Goal: Information Seeking & Learning: Learn about a topic

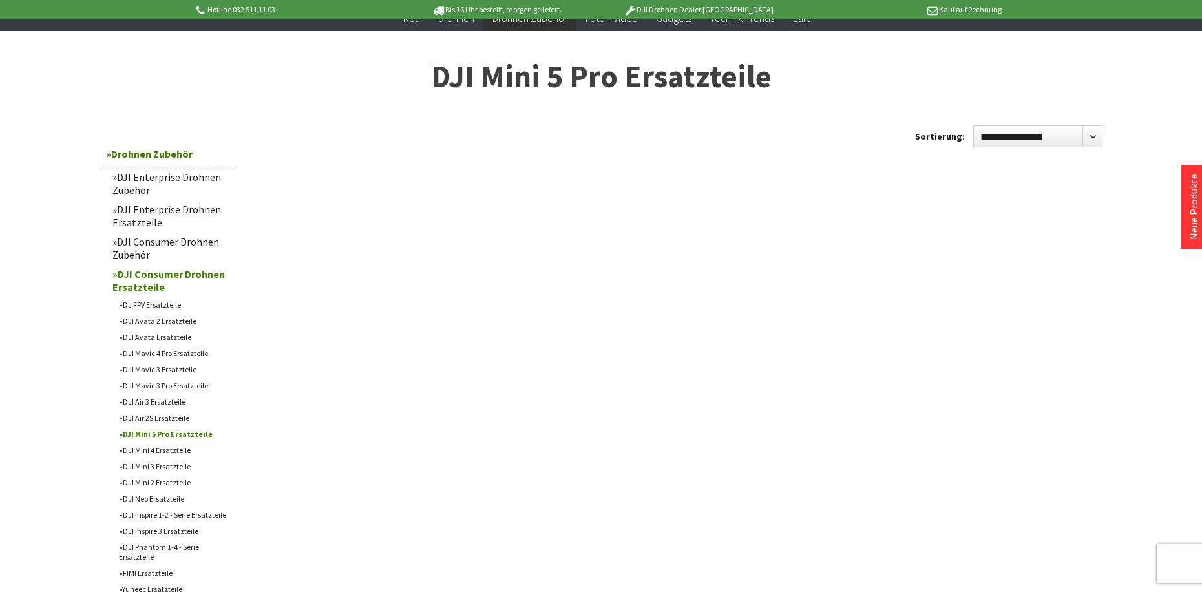
scroll to position [129, 0]
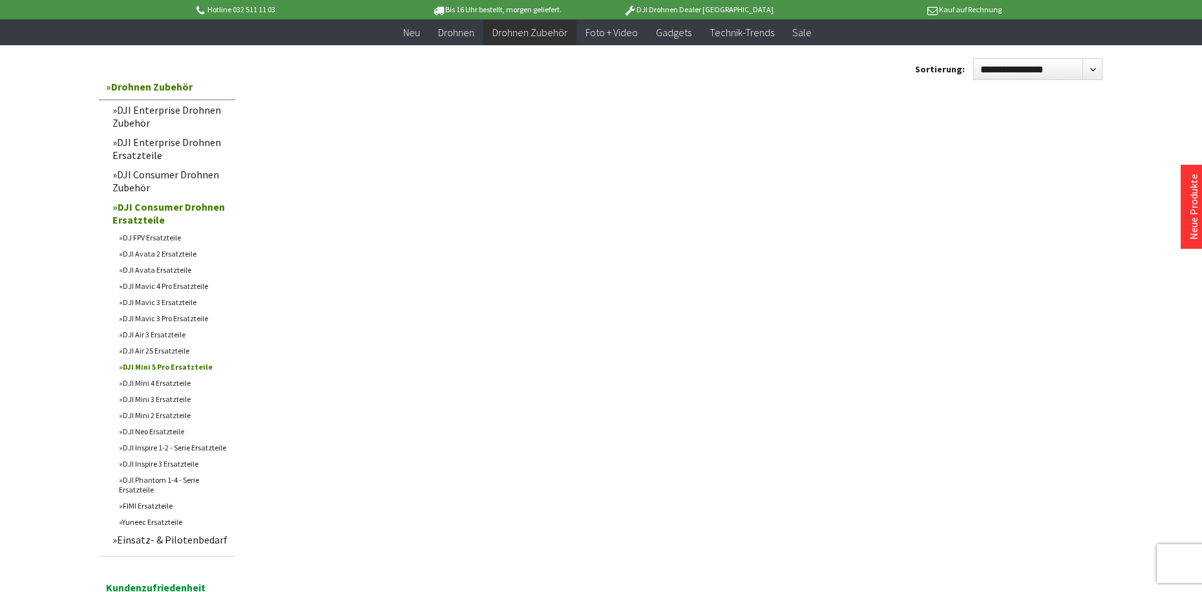
click at [186, 368] on link "DJI Mini 5 Pro Ersatzteile" at bounding box center [173, 367] width 123 height 16
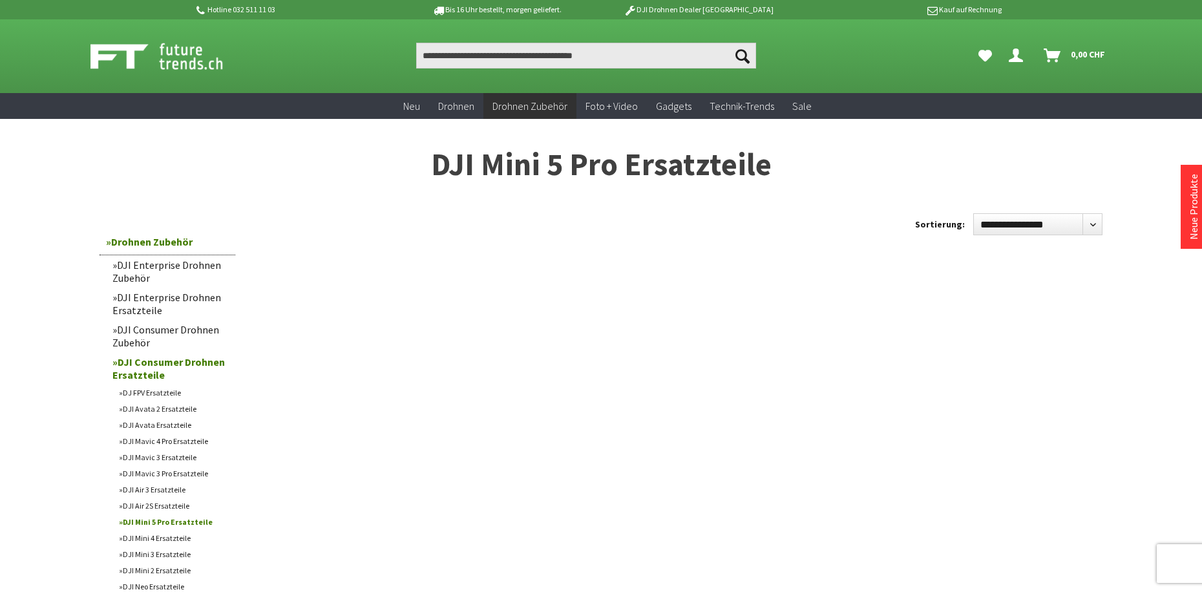
click at [158, 266] on link "DJI Enterprise Drohnen Zubehör" at bounding box center [170, 271] width 129 height 32
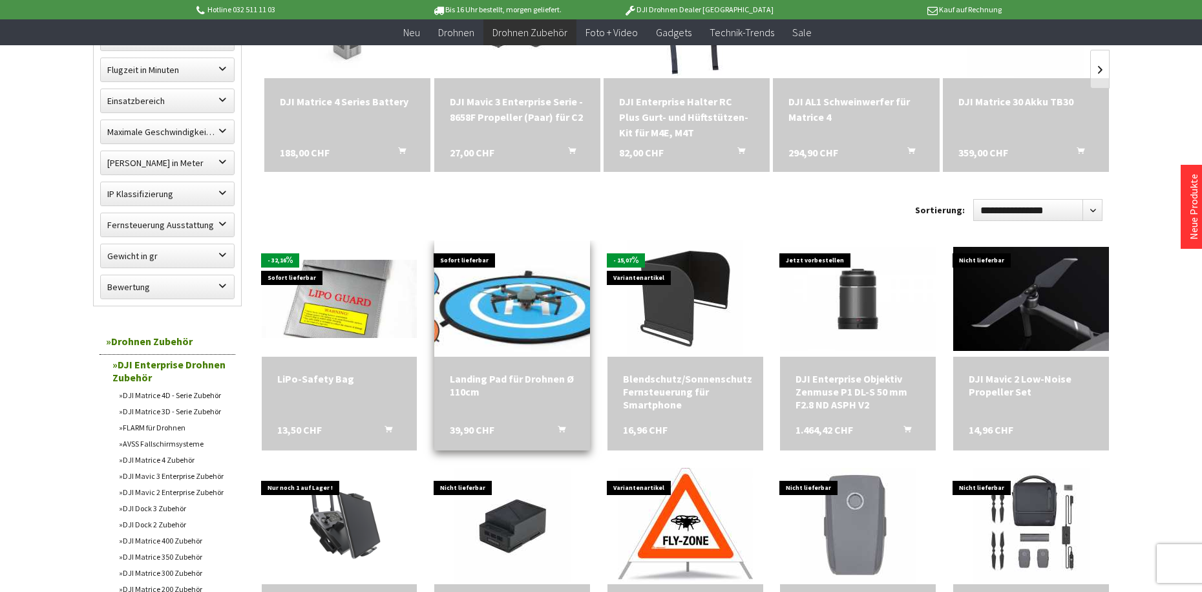
scroll to position [259, 0]
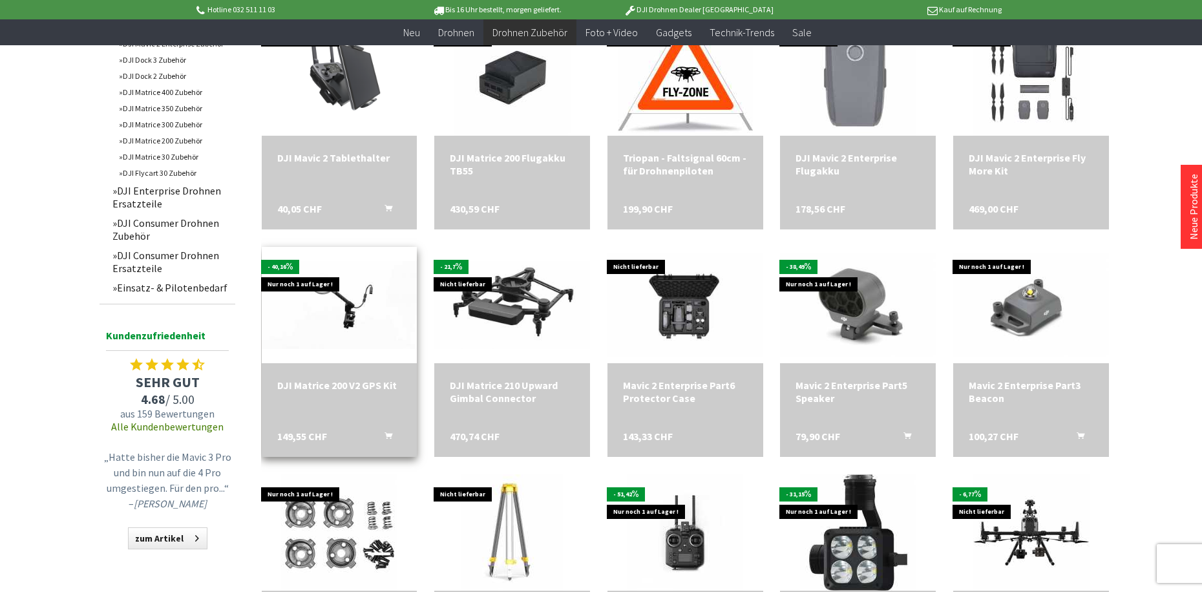
scroll to position [711, 0]
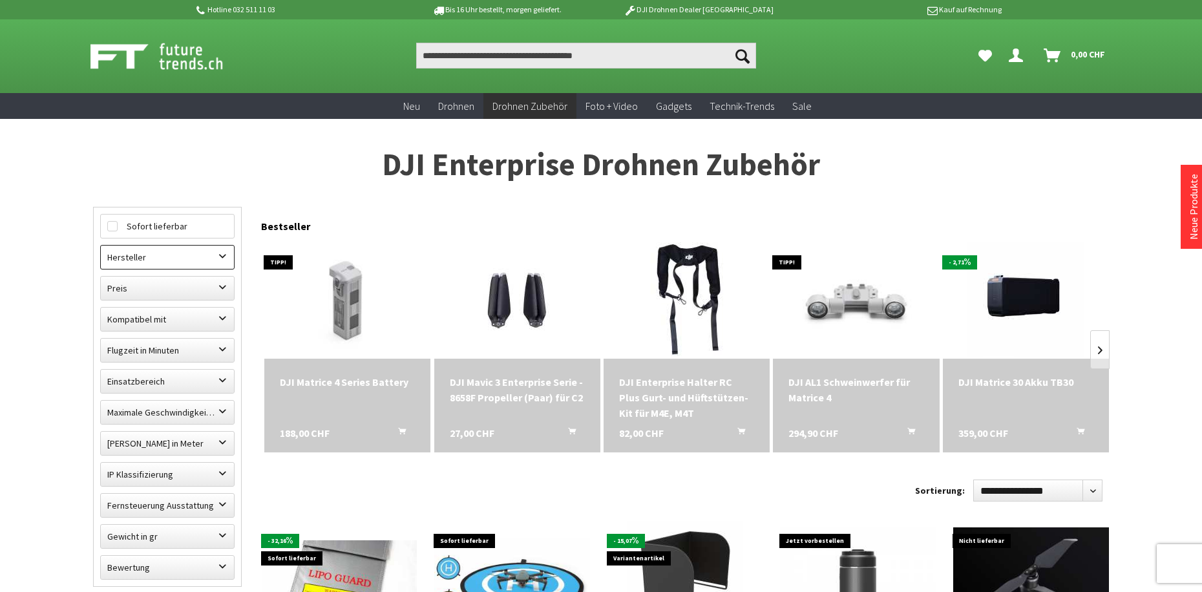
click at [161, 262] on label "Hersteller" at bounding box center [167, 257] width 133 height 23
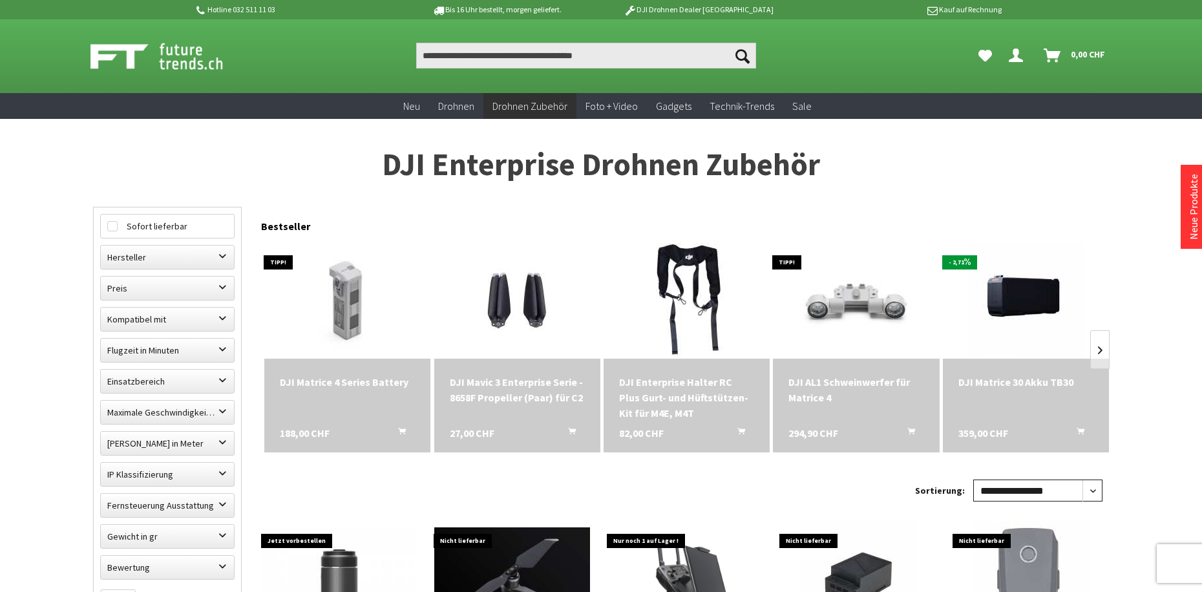
click at [1088, 489] on select "**********" at bounding box center [1037, 491] width 129 height 22
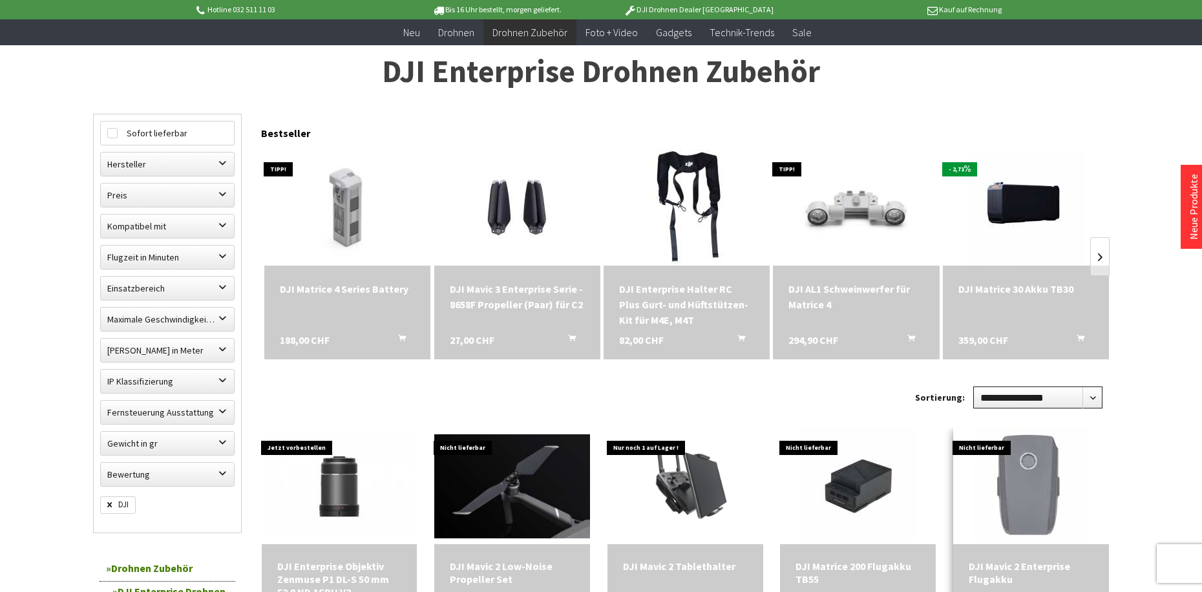
scroll to position [194, 0]
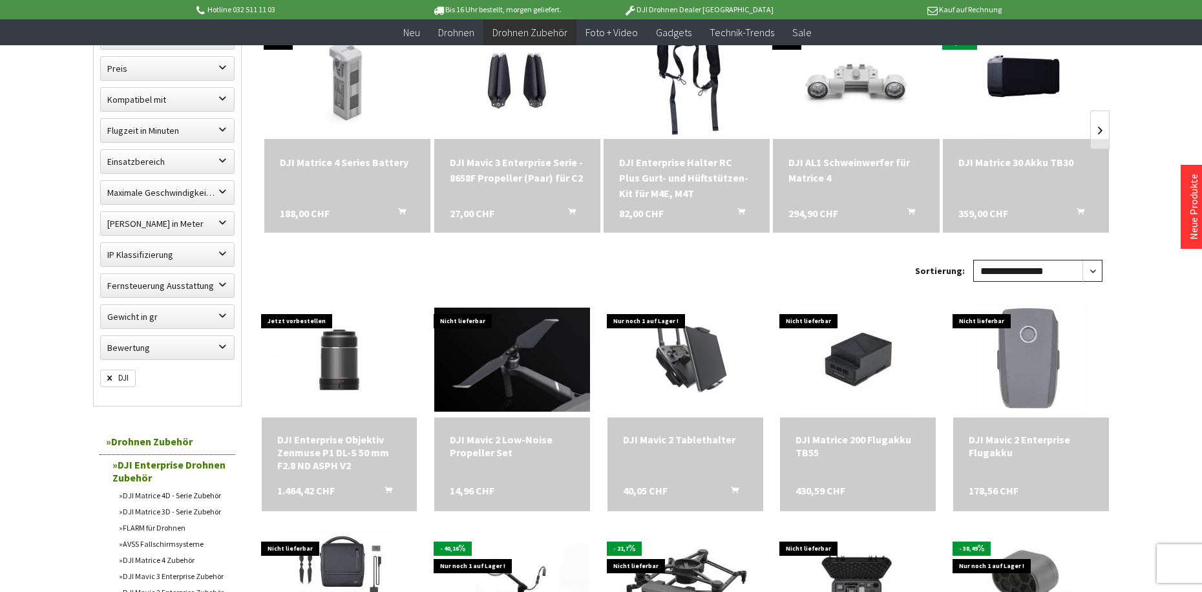
click at [1065, 269] on select "**********" at bounding box center [1037, 271] width 129 height 22
select select "*"
click at [973, 260] on select "**********" at bounding box center [1037, 271] width 129 height 22
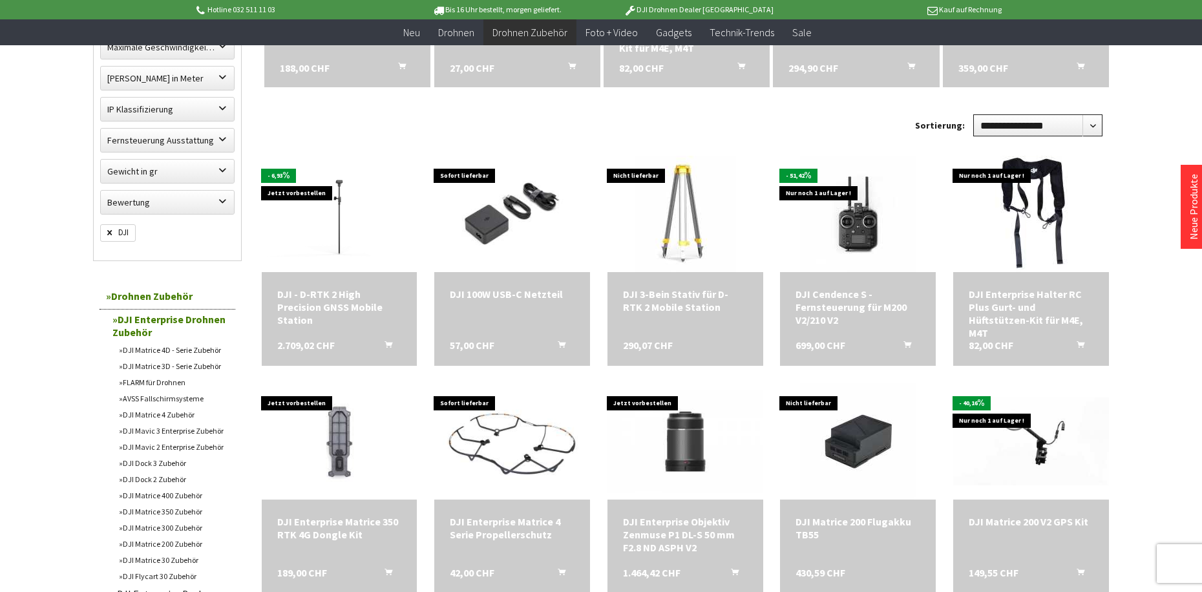
scroll to position [517, 0]
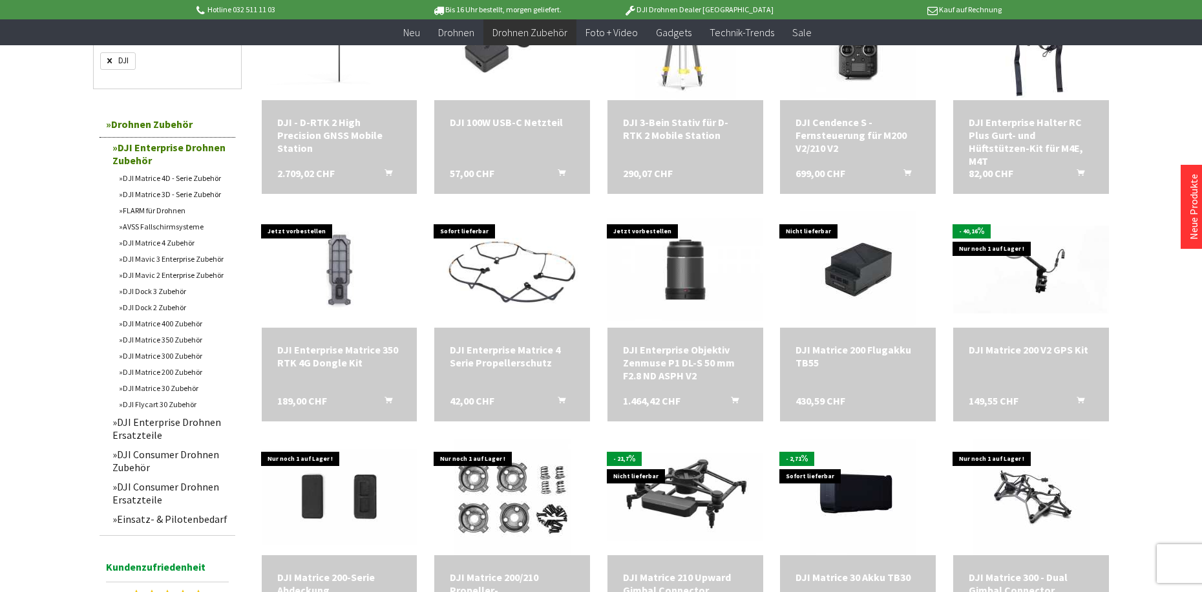
scroll to position [517, 0]
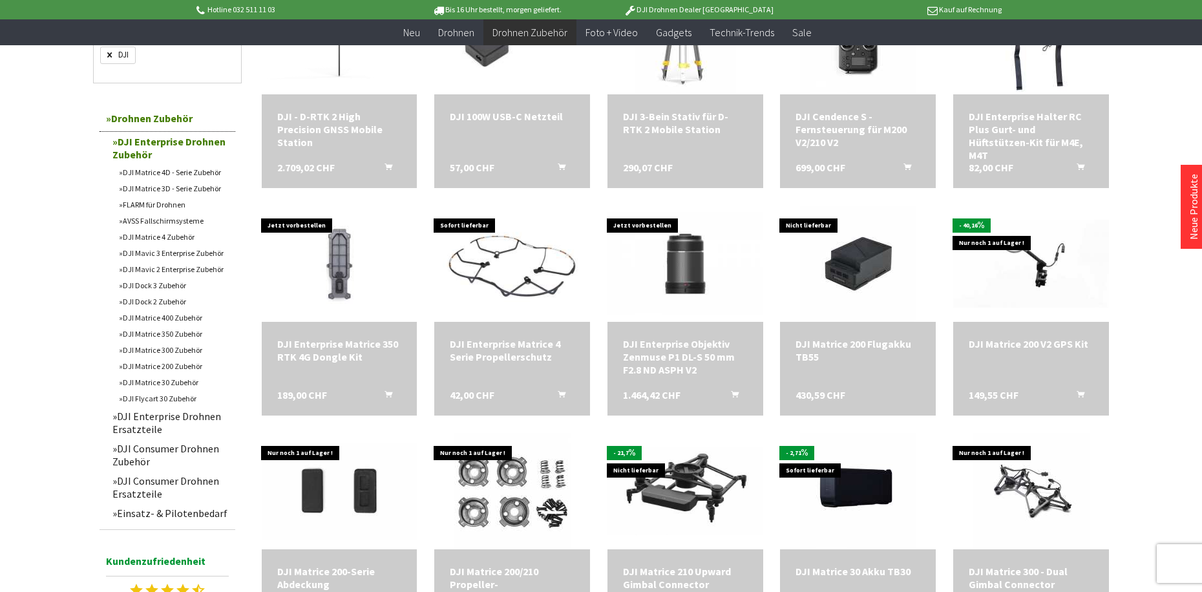
click at [128, 118] on link "Drohnen Zubehör" at bounding box center [168, 118] width 136 height 26
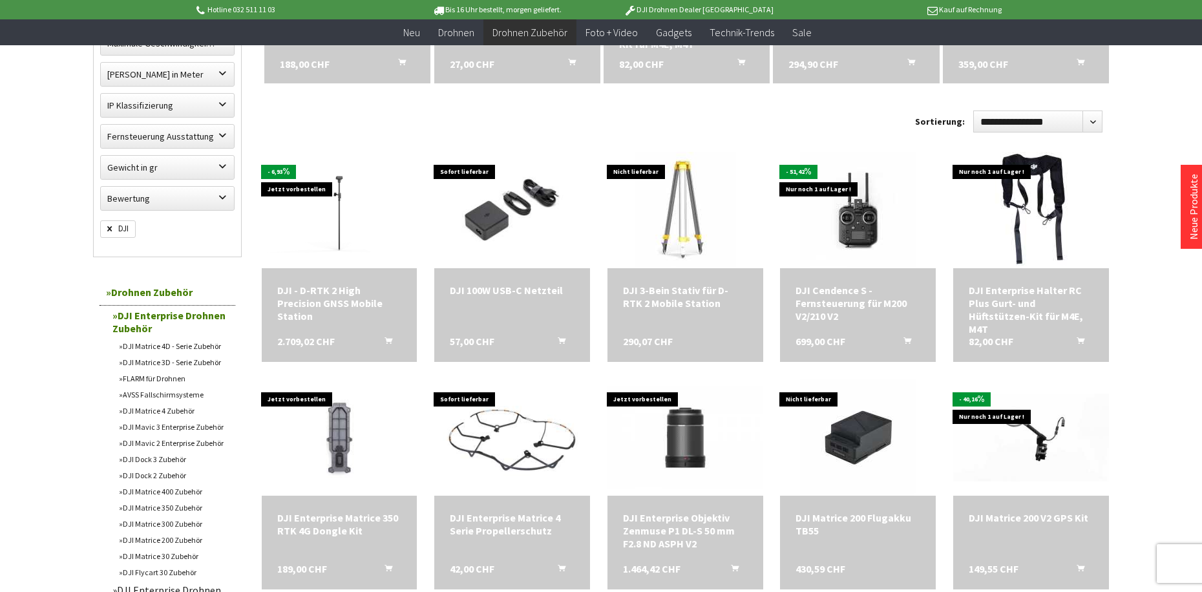
scroll to position [259, 0]
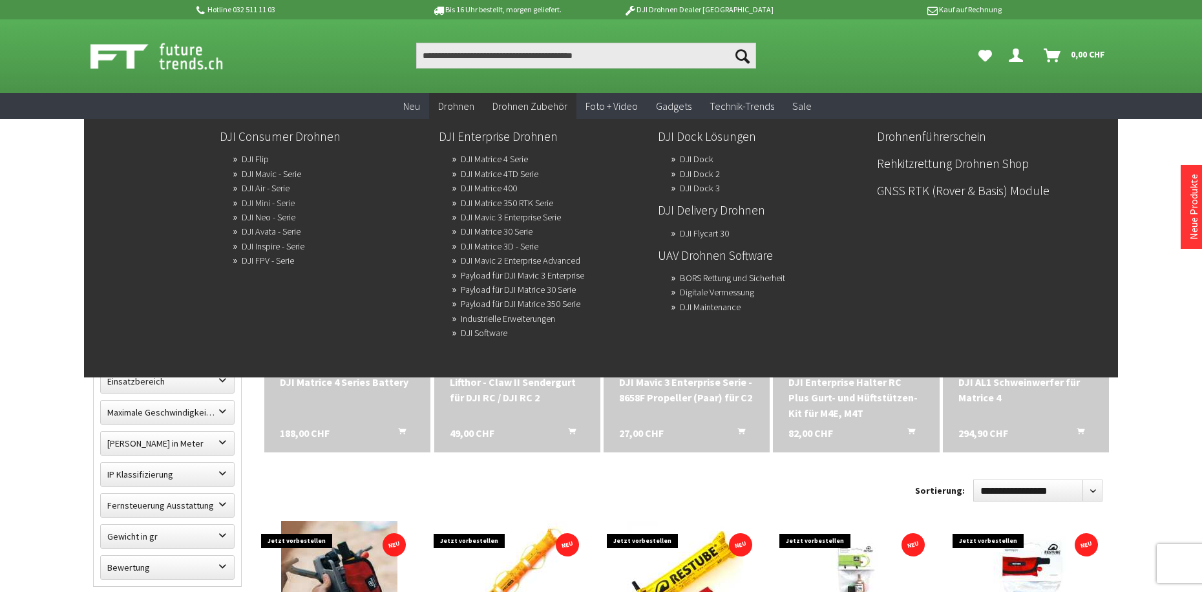
click at [280, 200] on link "DJI Mini - Serie" at bounding box center [268, 203] width 53 height 18
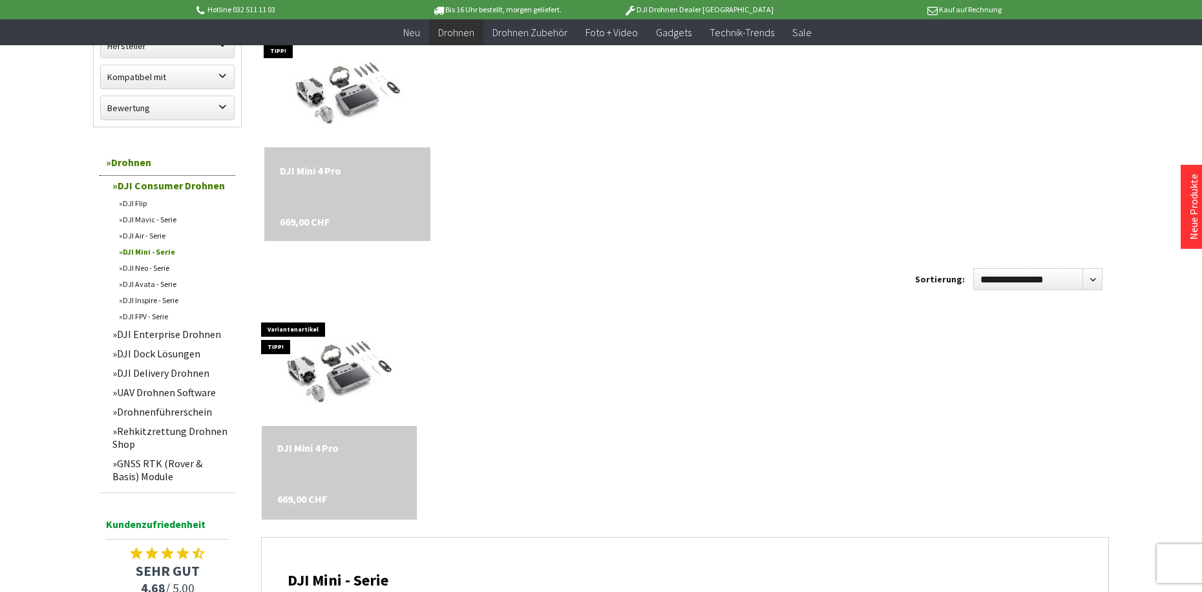
scroll to position [425, 0]
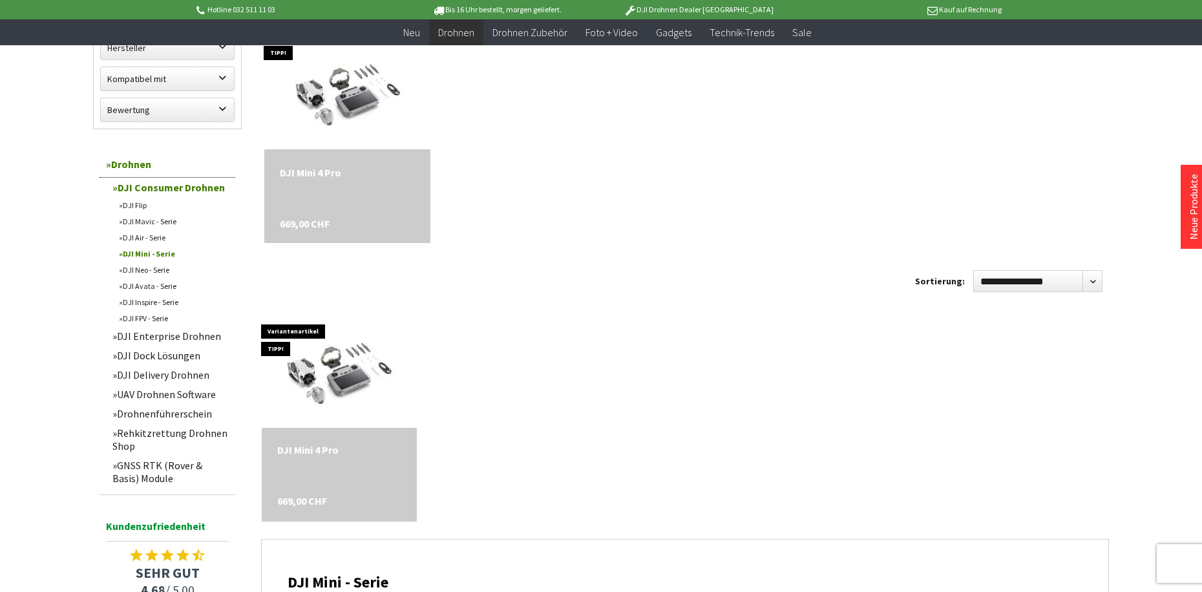
click at [158, 254] on link "DJI Mini - Serie" at bounding box center [173, 254] width 123 height 16
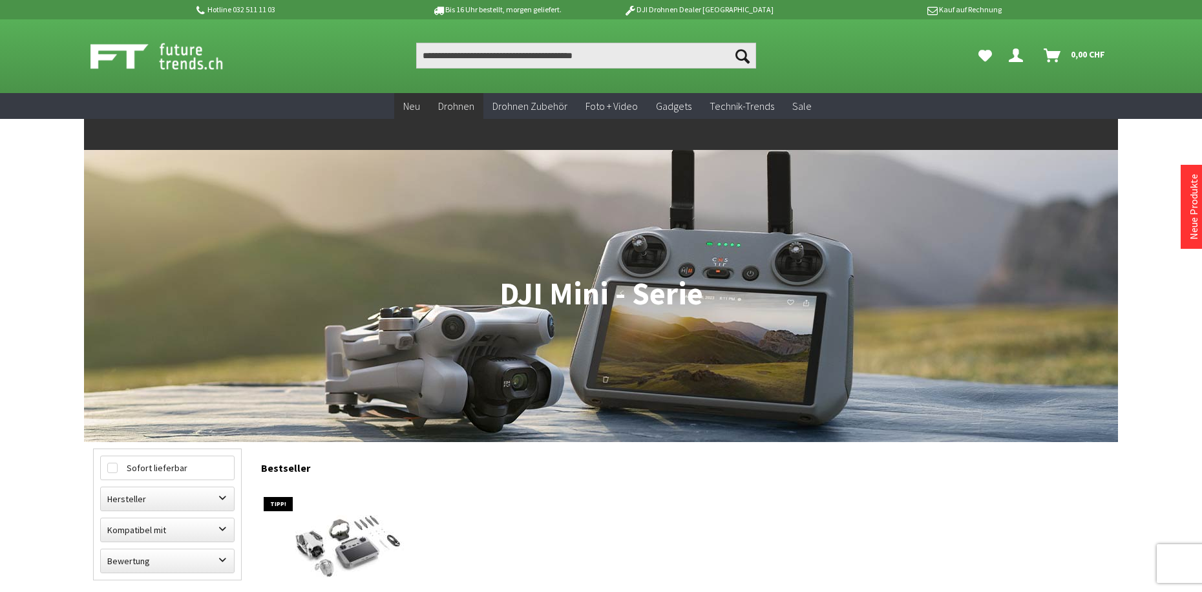
click at [415, 107] on span "Neu" at bounding box center [411, 106] width 17 height 13
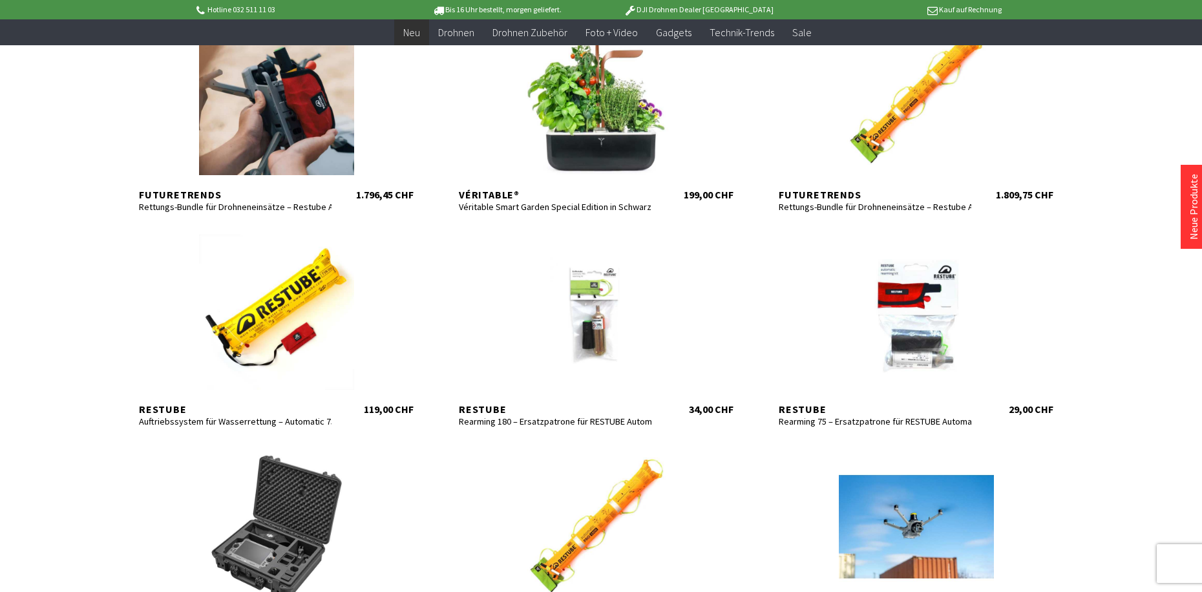
scroll to position [388, 0]
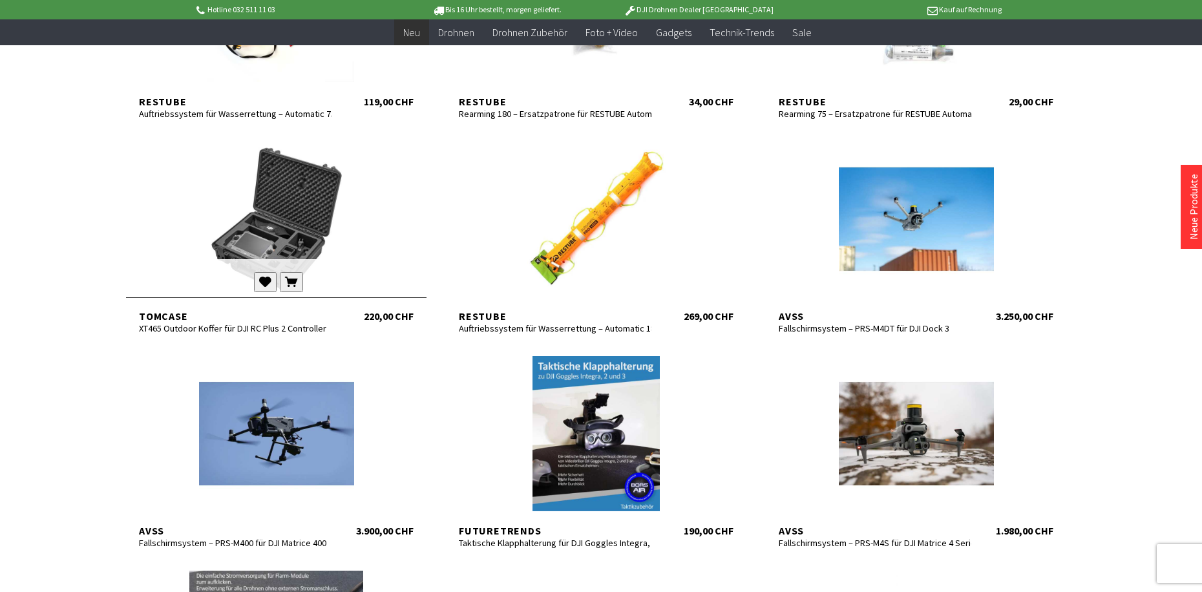
scroll to position [582, 0]
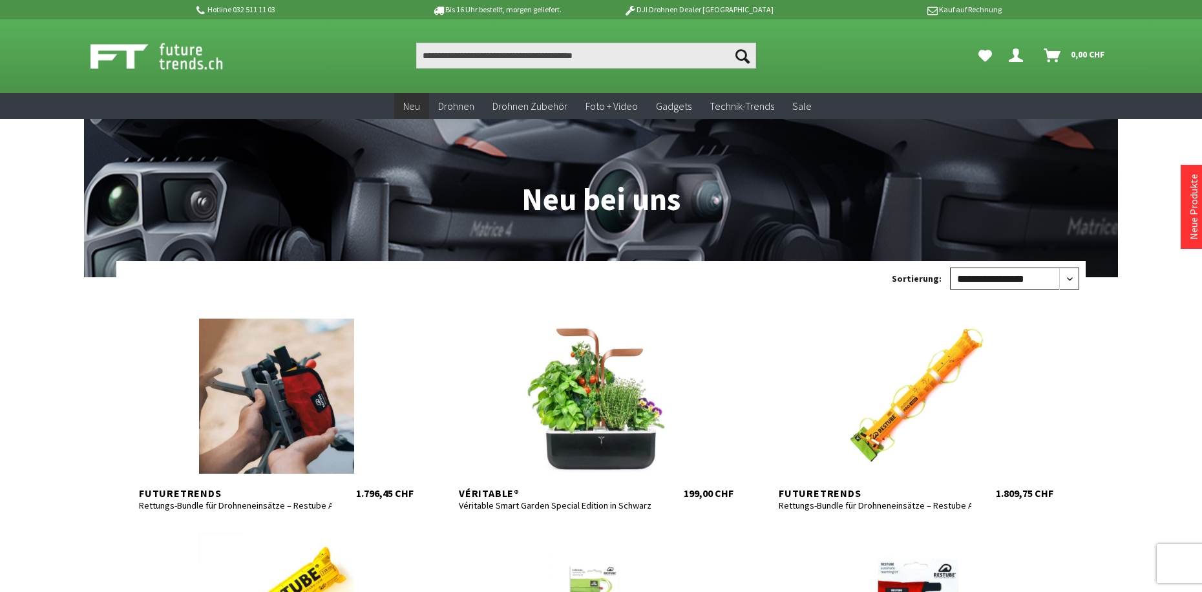
click at [1074, 277] on select "**********" at bounding box center [1014, 279] width 129 height 22
click at [950, 268] on select "**********" at bounding box center [1014, 279] width 129 height 22
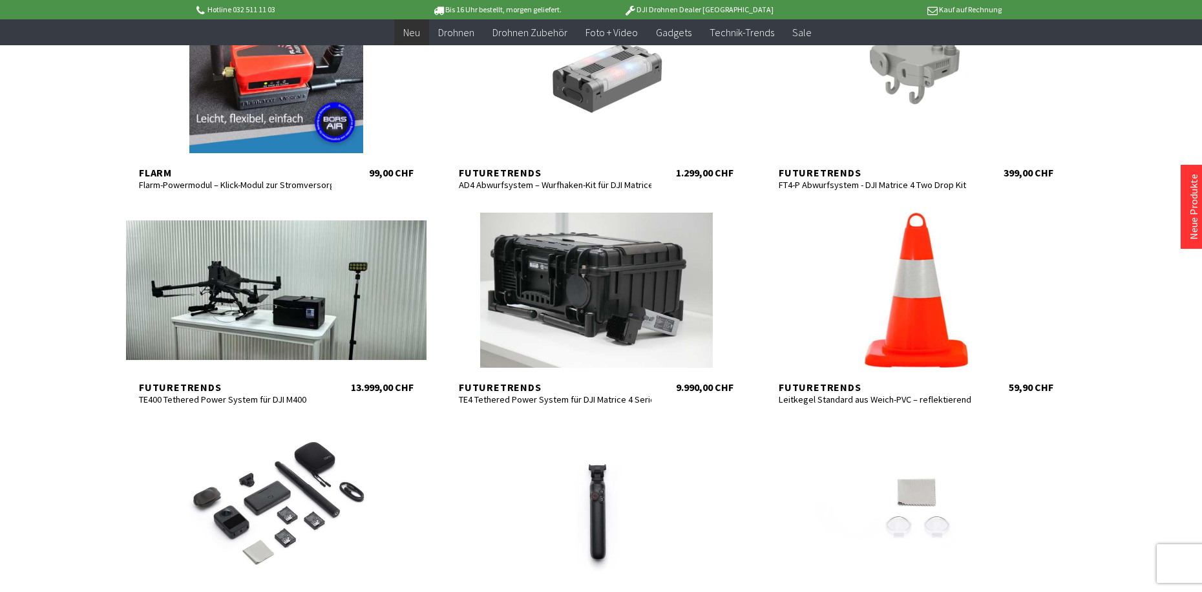
scroll to position [1357, 0]
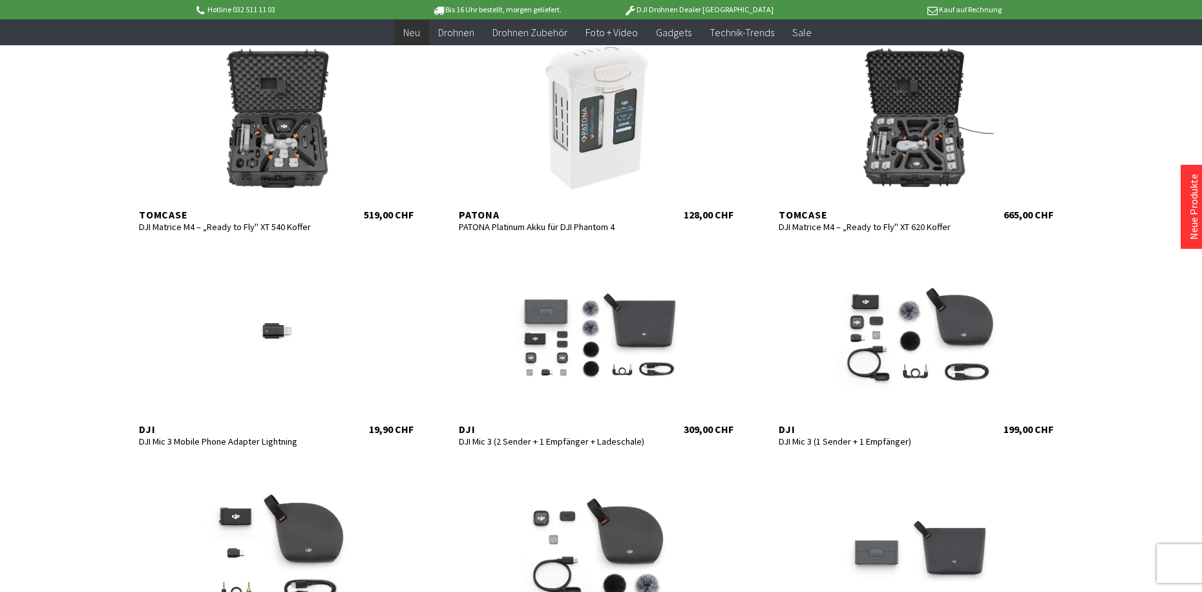
scroll to position [2133, 0]
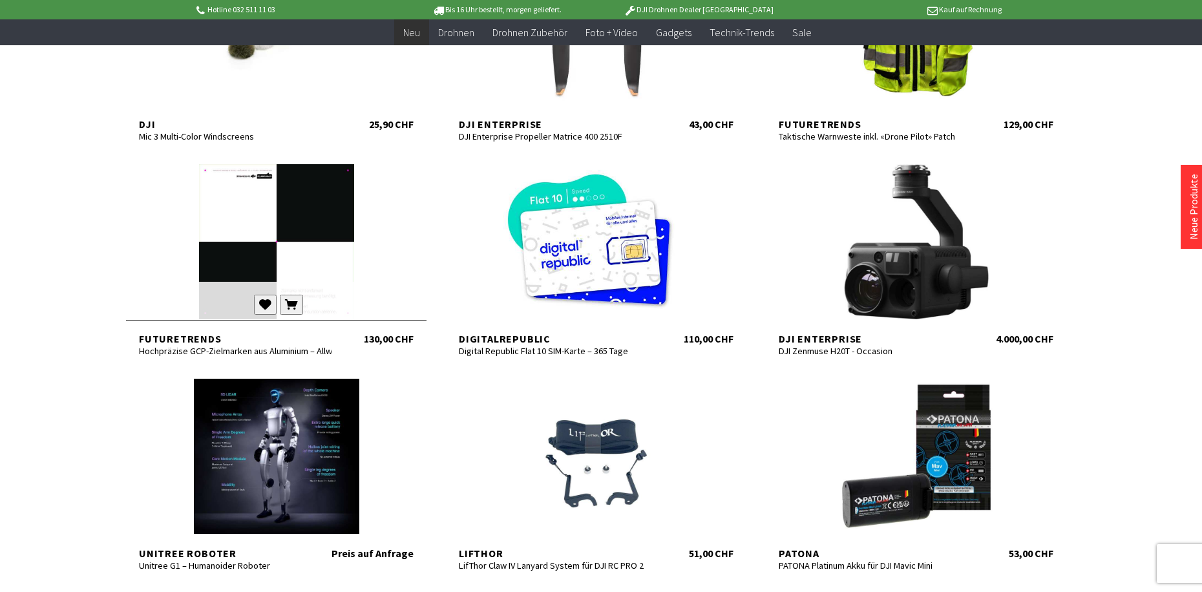
scroll to position [2585, 0]
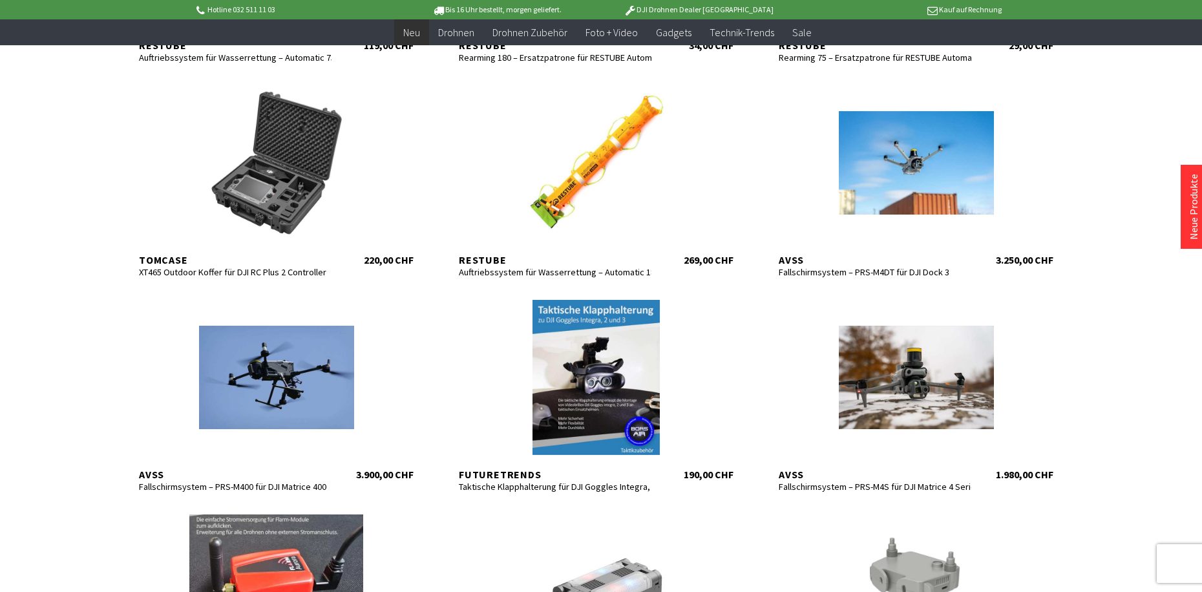
scroll to position [452, 0]
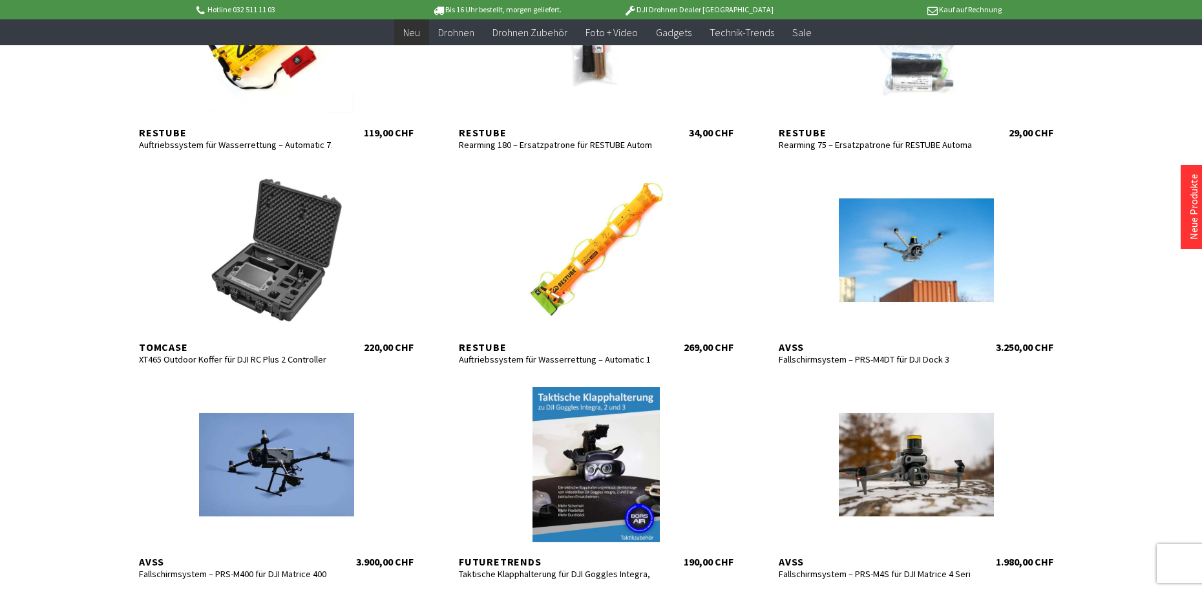
scroll to position [1408, 0]
